Goal: Task Accomplishment & Management: Manage account settings

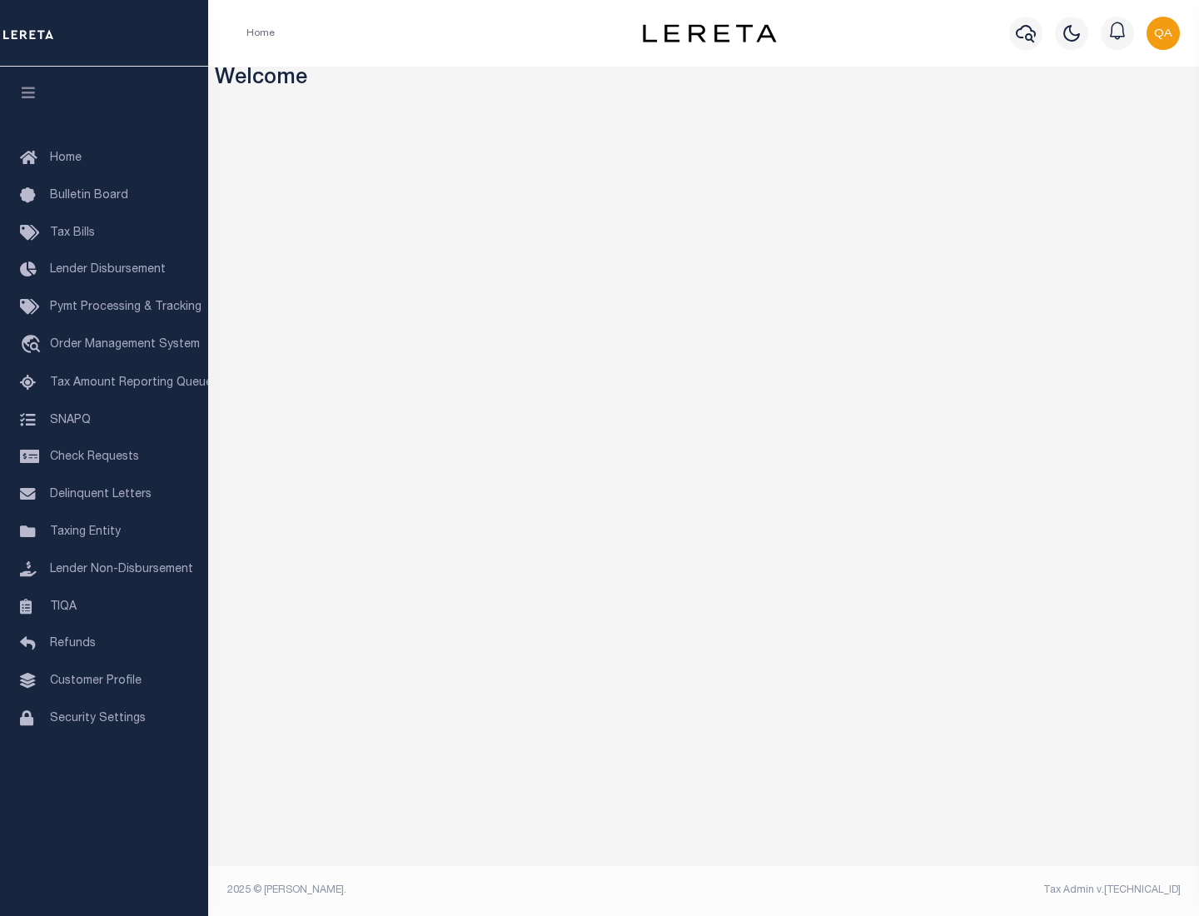
click at [104, 457] on span "Check Requests" at bounding box center [94, 457] width 89 height 12
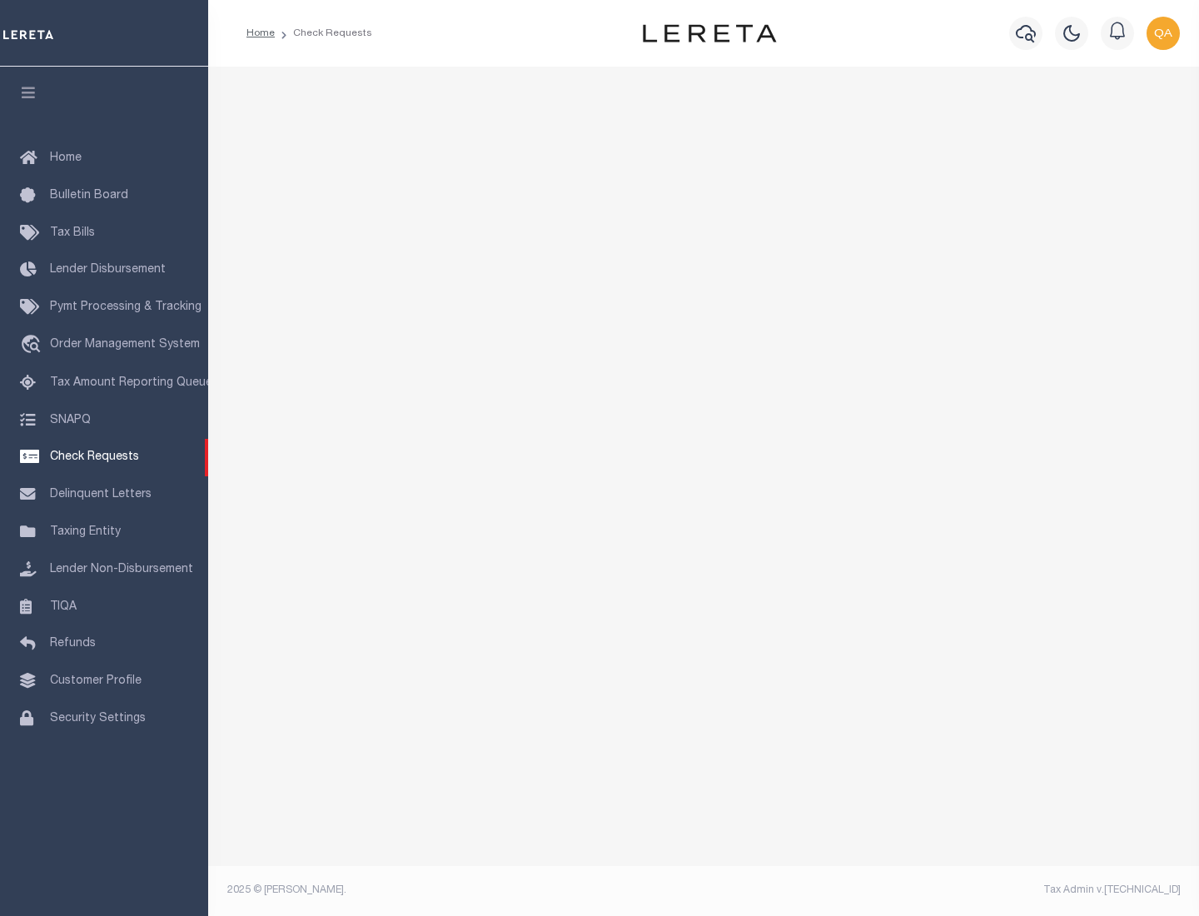
select select "50"
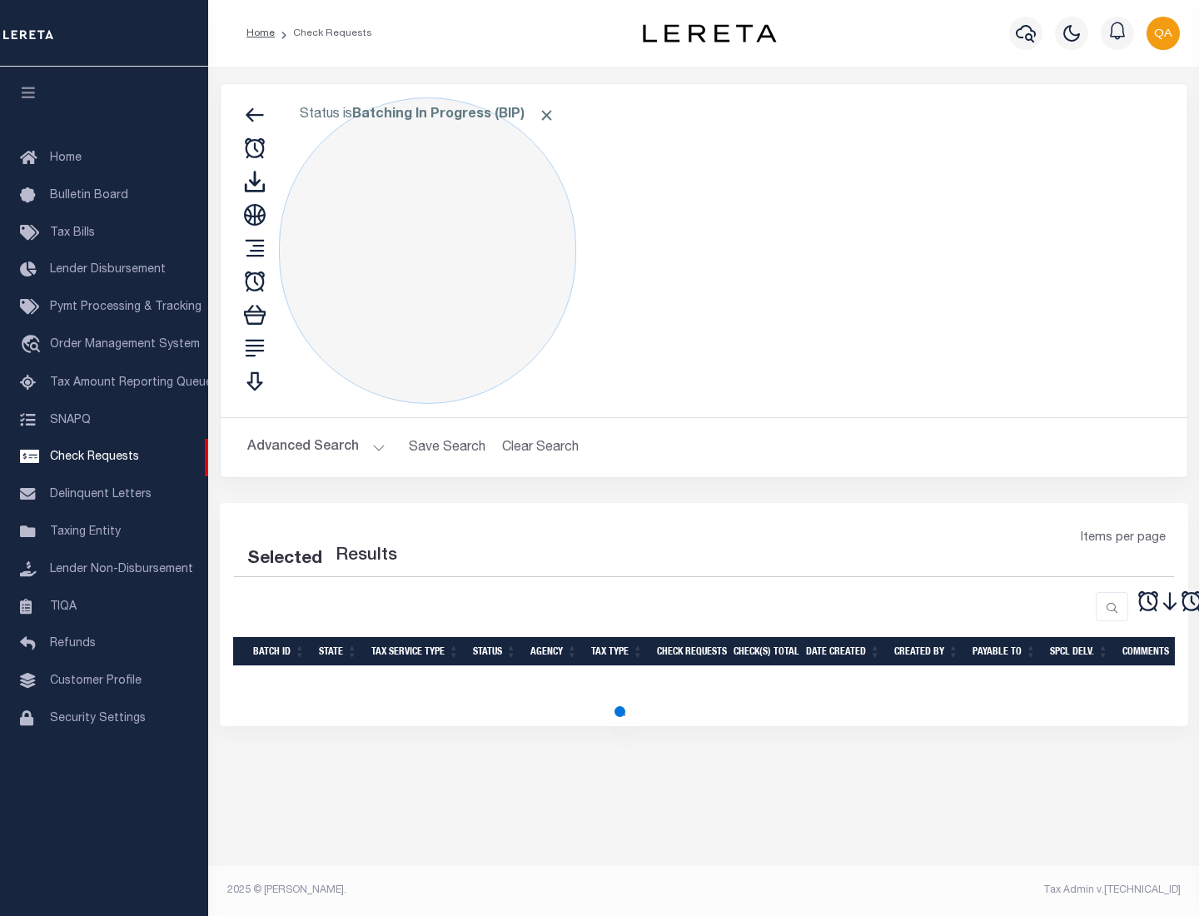
select select "50"
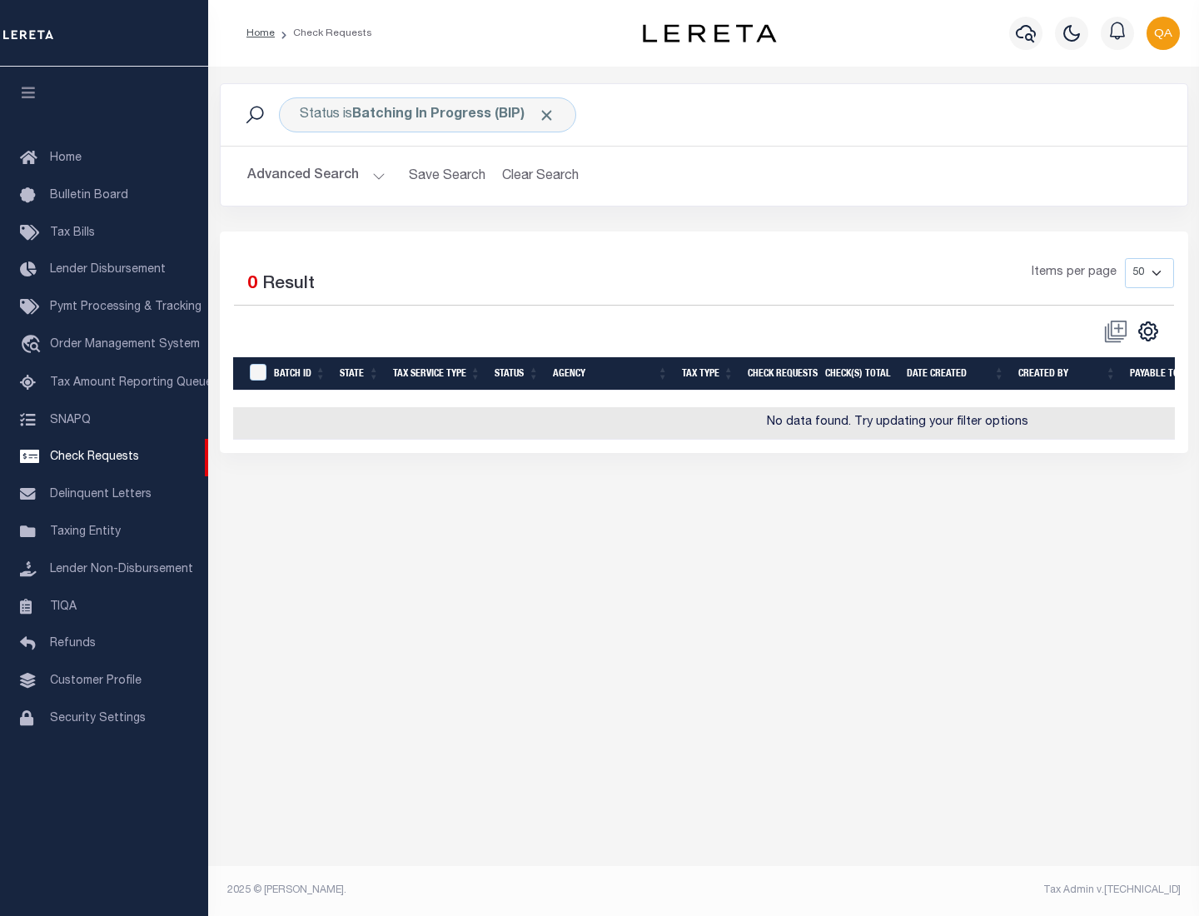
click at [547, 115] on span "Click to Remove" at bounding box center [546, 115] width 17 height 17
